Goal: Task Accomplishment & Management: Manage account settings

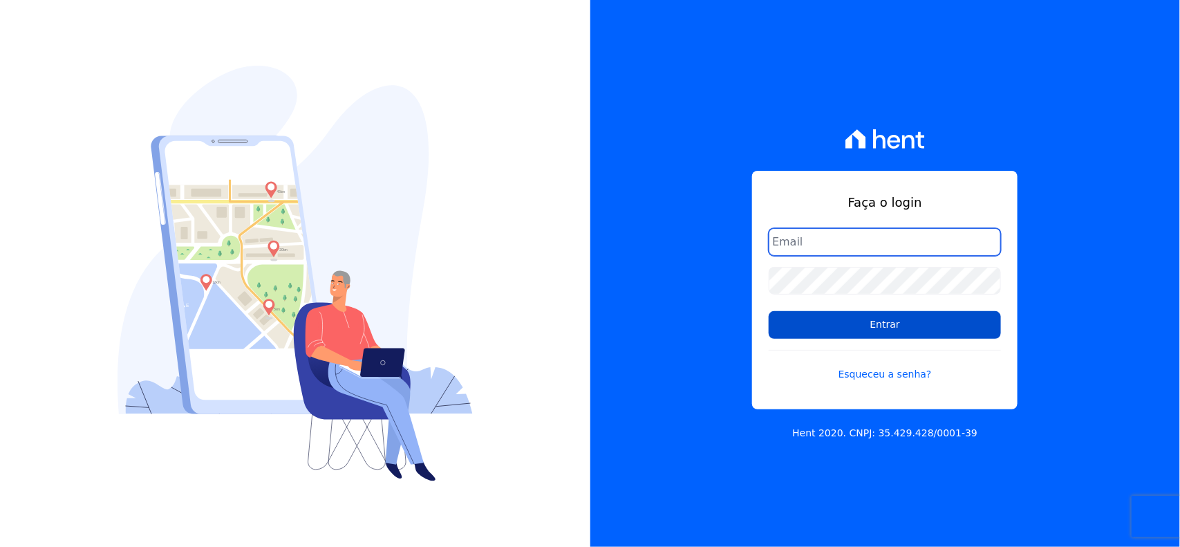
type input "[EMAIL_ADDRESS][DOMAIN_NAME]"
click at [927, 324] on input "Entrar" at bounding box center [885, 325] width 232 height 28
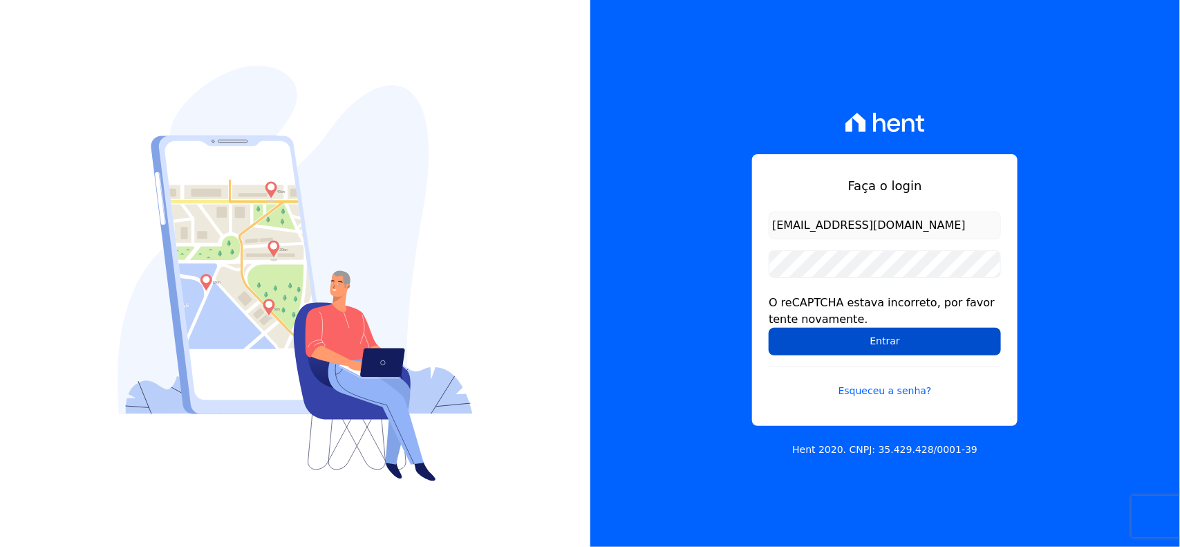
click at [919, 339] on input "Entrar" at bounding box center [885, 342] width 232 height 28
